Goal: Task Accomplishment & Management: Complete application form

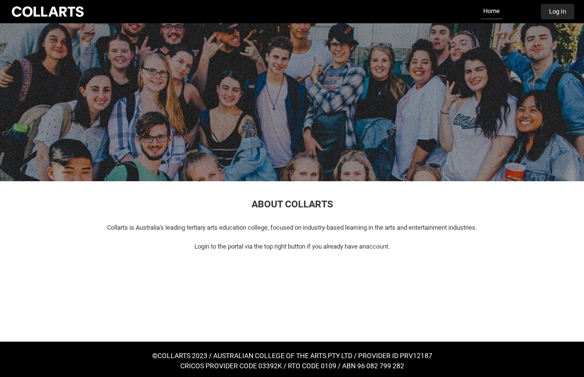
click at [560, 11] on button "Log In" at bounding box center [557, 12] width 33 height 16
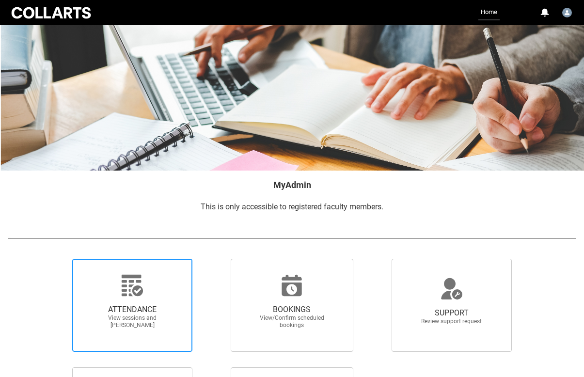
click at [141, 283] on icon at bounding box center [132, 285] width 23 height 23
click at [57, 259] on input "ATTENDANCE View sessions and [PERSON_NAME]" at bounding box center [57, 258] width 0 height 0
radio input "true"
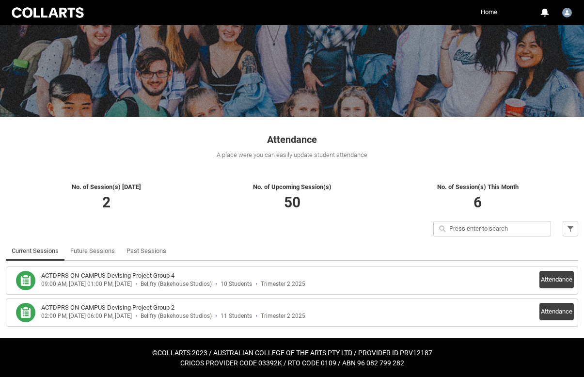
scroll to position [64, 0]
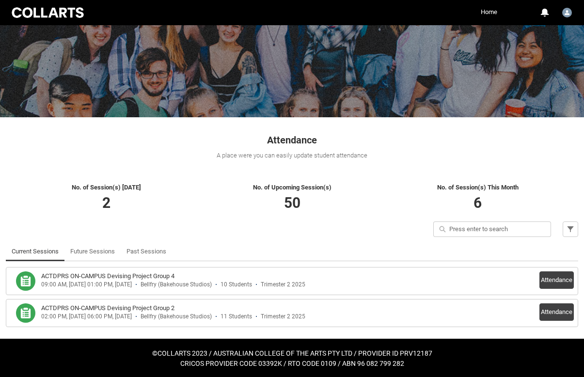
click at [132, 284] on div "09:00 AM, [DATE] 01:00 PM, [DATE]" at bounding box center [86, 284] width 91 height 7
click at [551, 281] on button "Attendance" at bounding box center [557, 279] width 34 height 17
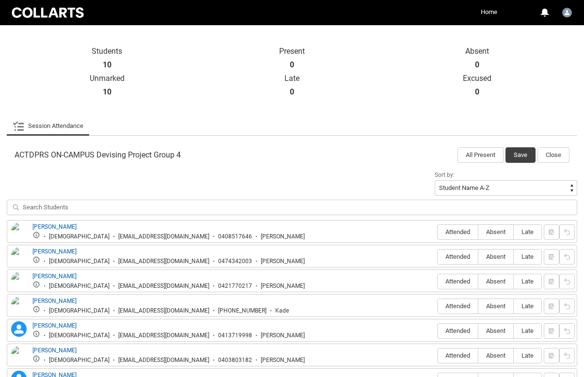
scroll to position [280, 0]
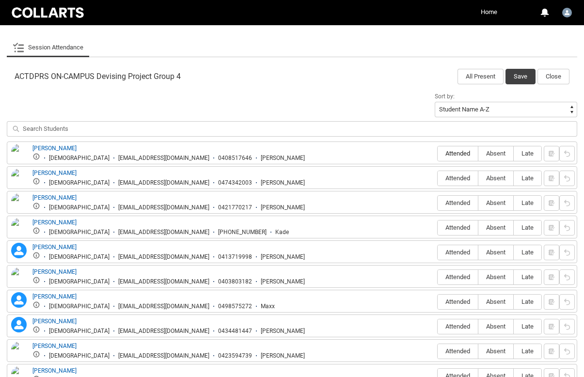
click at [460, 154] on span "Attended" at bounding box center [458, 153] width 40 height 7
click at [438, 154] on input "Attended" at bounding box center [437, 153] width 0 height 0
type lightning-radio-group "Attended"
radio input "true"
click at [501, 180] on span "Absent" at bounding box center [495, 178] width 35 height 7
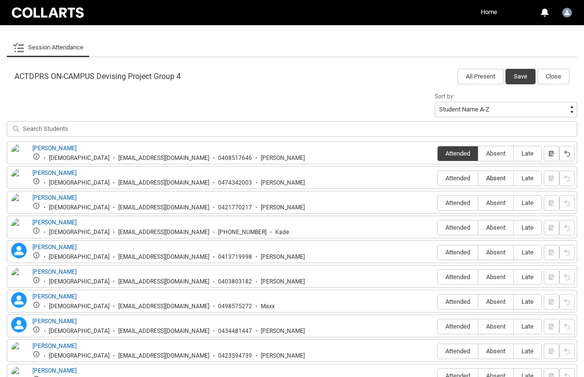
click at [478, 178] on input "Absent" at bounding box center [478, 178] width 0 height 0
type lightning-radio-group "Absent"
radio input "true"
click at [459, 205] on span "Attended" at bounding box center [458, 202] width 40 height 7
click at [438, 203] on input "Attended" at bounding box center [437, 203] width 0 height 0
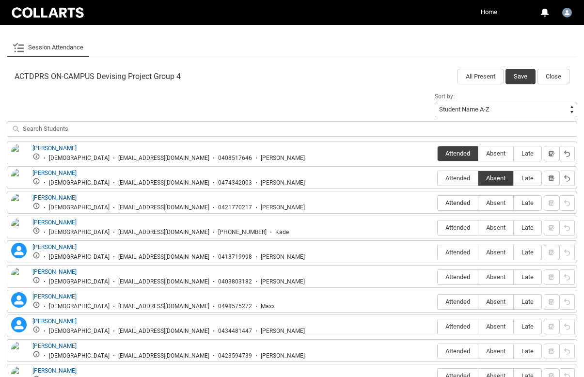
type lightning-radio-group "Attended"
radio input "true"
click at [459, 222] on label "Attended" at bounding box center [458, 228] width 40 height 15
click at [438, 227] on input "Attended" at bounding box center [437, 227] width 0 height 0
type lightning-radio-group "Attended"
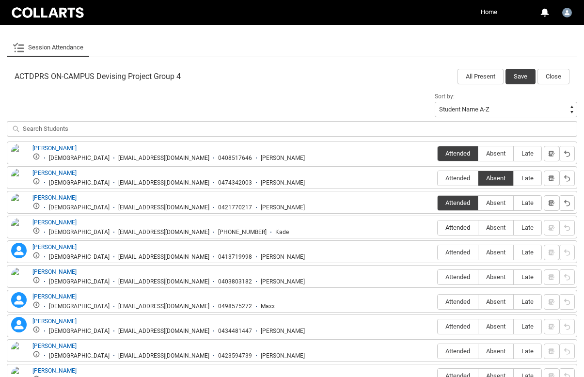
radio input "true"
click at [461, 239] on div "[PERSON_NAME] [DEMOGRAPHIC_DATA] [EMAIL_ADDRESS][DOMAIN_NAME] 0408517646 [PERSO…" at bounding box center [292, 264] width 571 height 245
click at [459, 255] on span "Attended" at bounding box center [458, 252] width 40 height 7
click at [438, 253] on input "Attended" at bounding box center [437, 252] width 0 height 0
type lightning-radio-group "Attended"
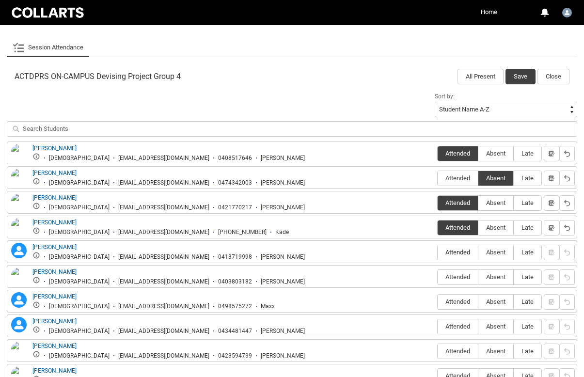
radio input "true"
click at [460, 271] on label "Attended" at bounding box center [458, 277] width 40 height 15
click at [438, 277] on input "Attended" at bounding box center [437, 277] width 0 height 0
type lightning-radio-group "Attended"
radio input "true"
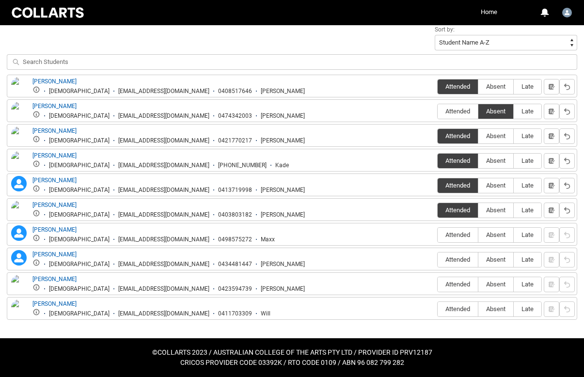
scroll to position [346, 0]
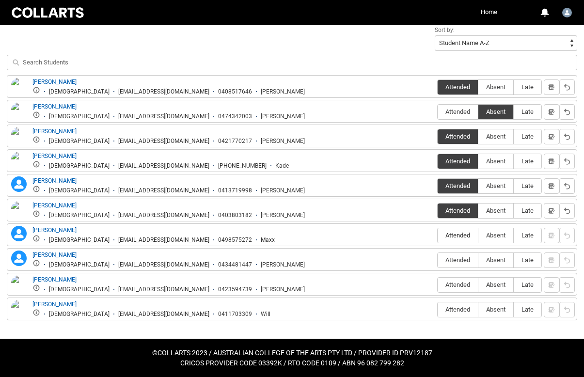
click at [462, 237] on span "Attended" at bounding box center [458, 235] width 40 height 7
click at [438, 236] on input "Attended" at bounding box center [437, 235] width 0 height 0
type lightning-radio-group "Attended"
radio input "true"
click at [504, 259] on span "Absent" at bounding box center [495, 259] width 35 height 7
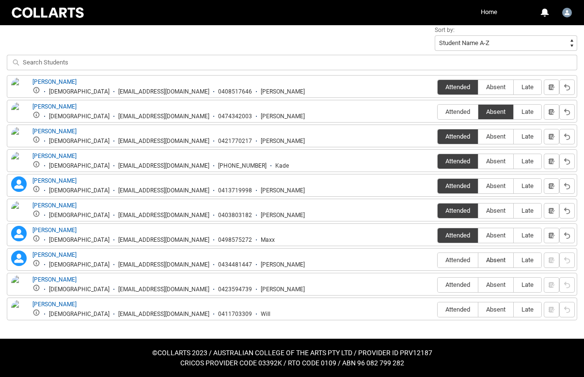
click at [478, 260] on input "Absent" at bounding box center [478, 260] width 0 height 0
type lightning-radio-group "Absent"
radio input "true"
click at [470, 288] on label "Attended" at bounding box center [458, 285] width 40 height 15
click at [438, 285] on input "Attended" at bounding box center [437, 285] width 0 height 0
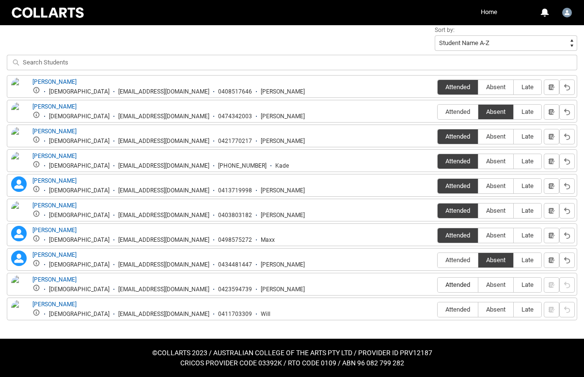
type lightning-radio-group "Attended"
radio input "true"
click at [469, 309] on span "Attended" at bounding box center [458, 309] width 40 height 7
click at [438, 309] on input "Attended" at bounding box center [437, 309] width 0 height 0
type lightning-radio-group "Attended"
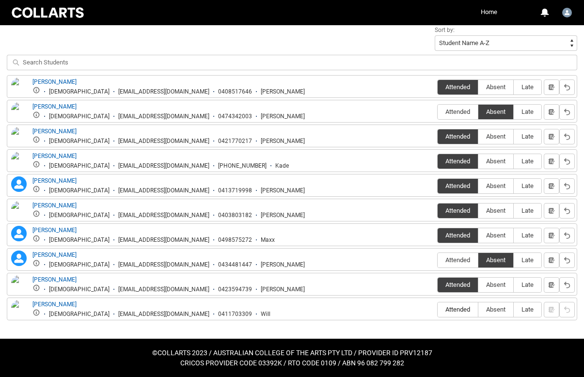
radio input "true"
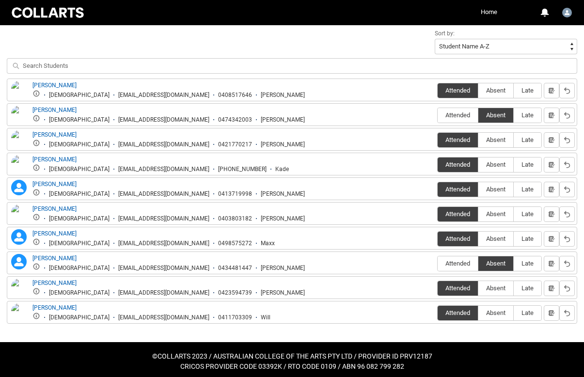
scroll to position [340, 0]
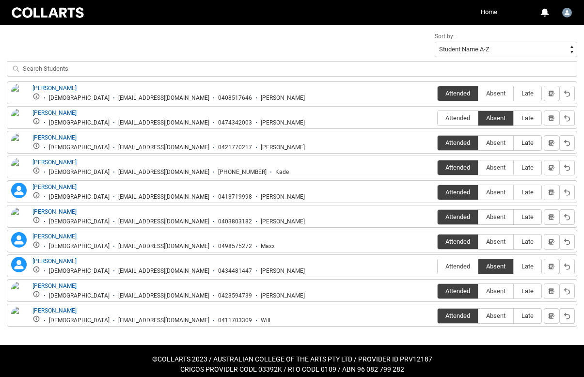
click at [528, 144] on span "Late" at bounding box center [528, 142] width 28 height 7
click at [514, 143] on input "Late" at bounding box center [513, 143] width 0 height 0
type lightning-radio-group "Late"
radio input "true"
click at [532, 191] on span "Late" at bounding box center [528, 192] width 28 height 7
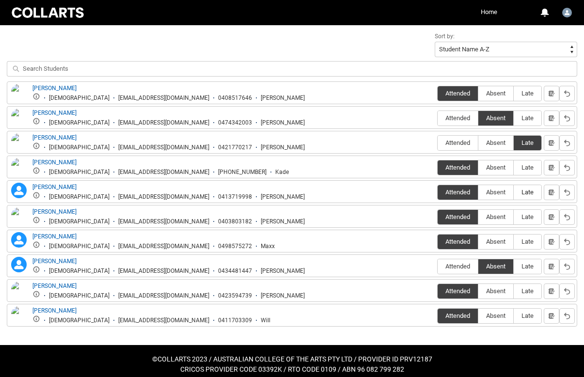
click at [514, 192] on input "Late" at bounding box center [513, 192] width 0 height 0
type lightning-radio-group "Late"
radio input "true"
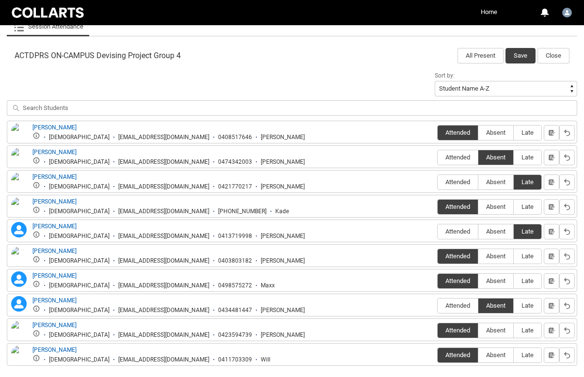
scroll to position [268, 0]
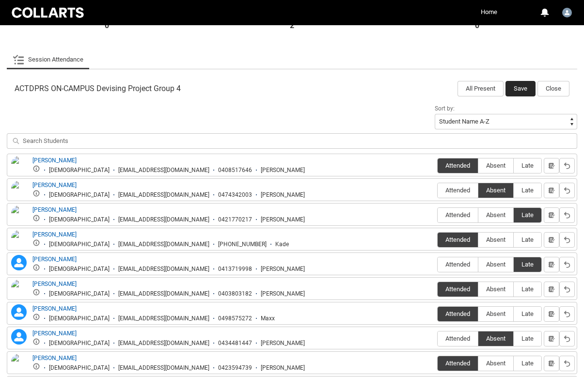
click at [520, 90] on button "Save" at bounding box center [521, 89] width 30 height 16
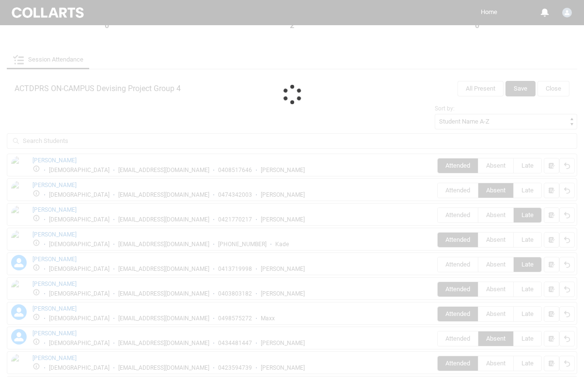
scroll to position [64, 0]
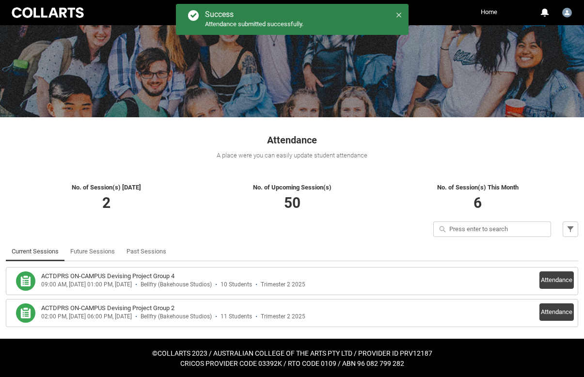
click at [399, 14] on icon at bounding box center [399, 15] width 7 height 7
